Goal: Find specific page/section: Find specific page/section

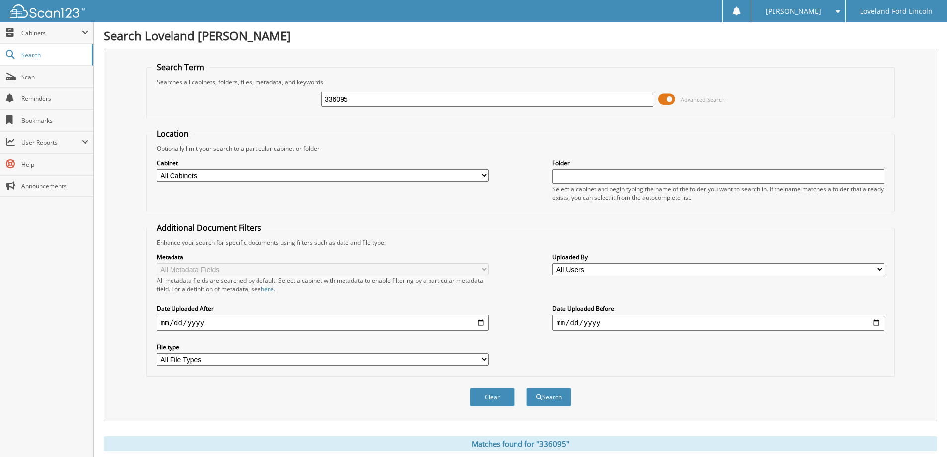
drag, startPoint x: 420, startPoint y: 98, endPoint x: 303, endPoint y: 100, distance: 117.4
click at [313, 100] on div "336095 Advanced Search" at bounding box center [521, 99] width 738 height 27
type input "335750a"
click at [527, 388] on button "Search" at bounding box center [549, 397] width 45 height 18
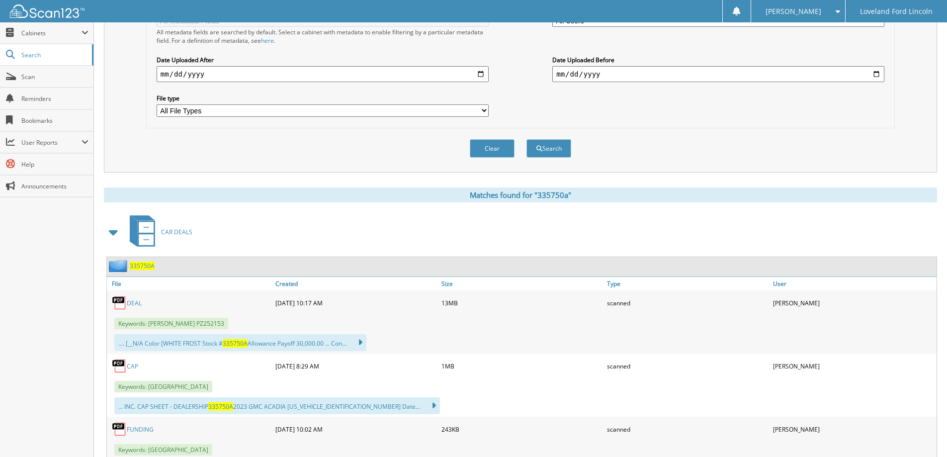
scroll to position [298, 0]
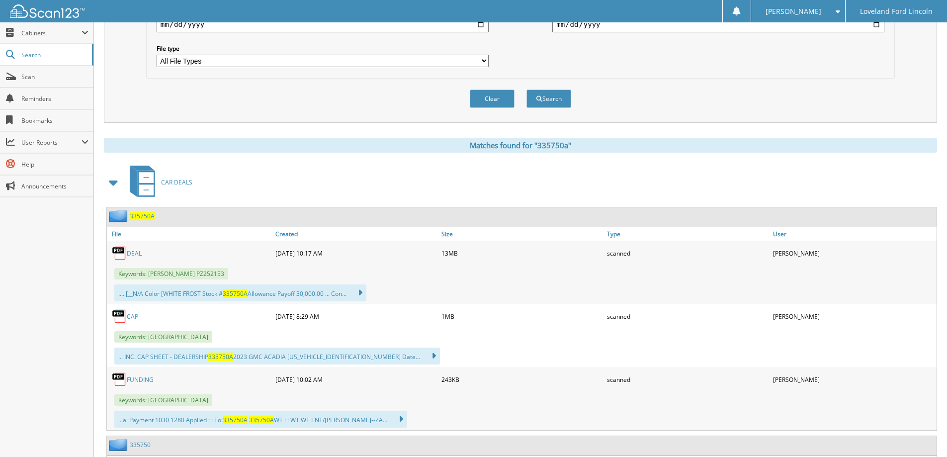
click at [133, 254] on link "DEAL" at bounding box center [134, 253] width 15 height 8
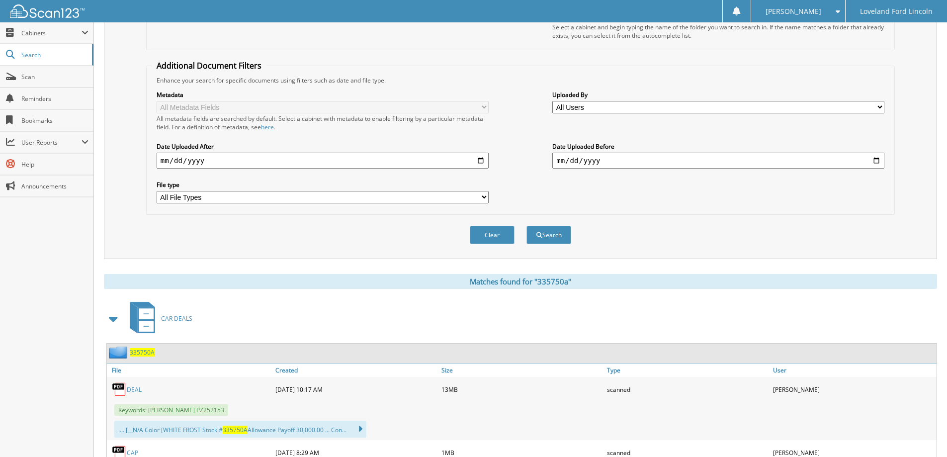
scroll to position [0, 0]
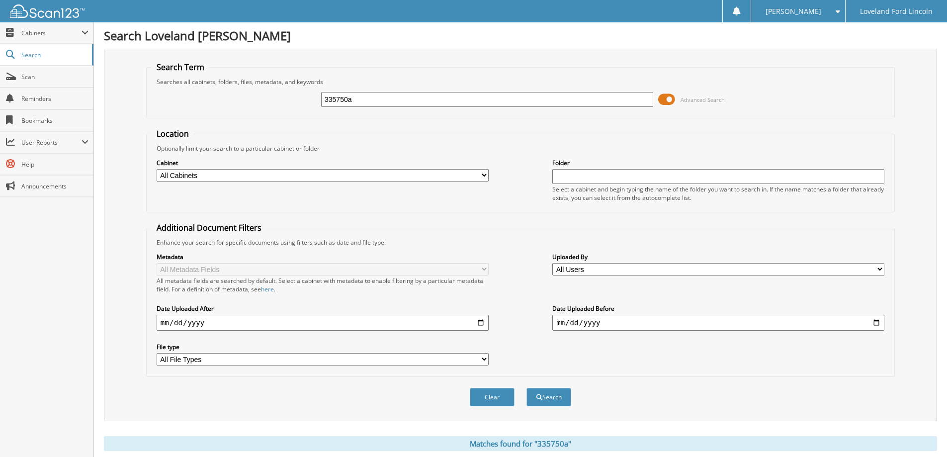
drag, startPoint x: 376, startPoint y: 93, endPoint x: 284, endPoint y: 103, distance: 92.5
click at [284, 103] on div "335750a Advanced Search" at bounding box center [521, 99] width 738 height 27
type input "335483a"
click at [527, 388] on button "Search" at bounding box center [549, 397] width 45 height 18
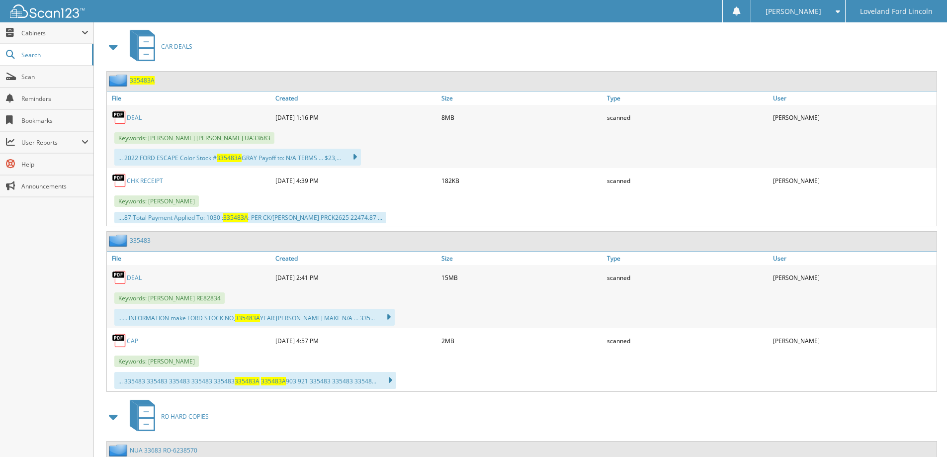
scroll to position [448, 0]
